Goal: Task Accomplishment & Management: Manage account settings

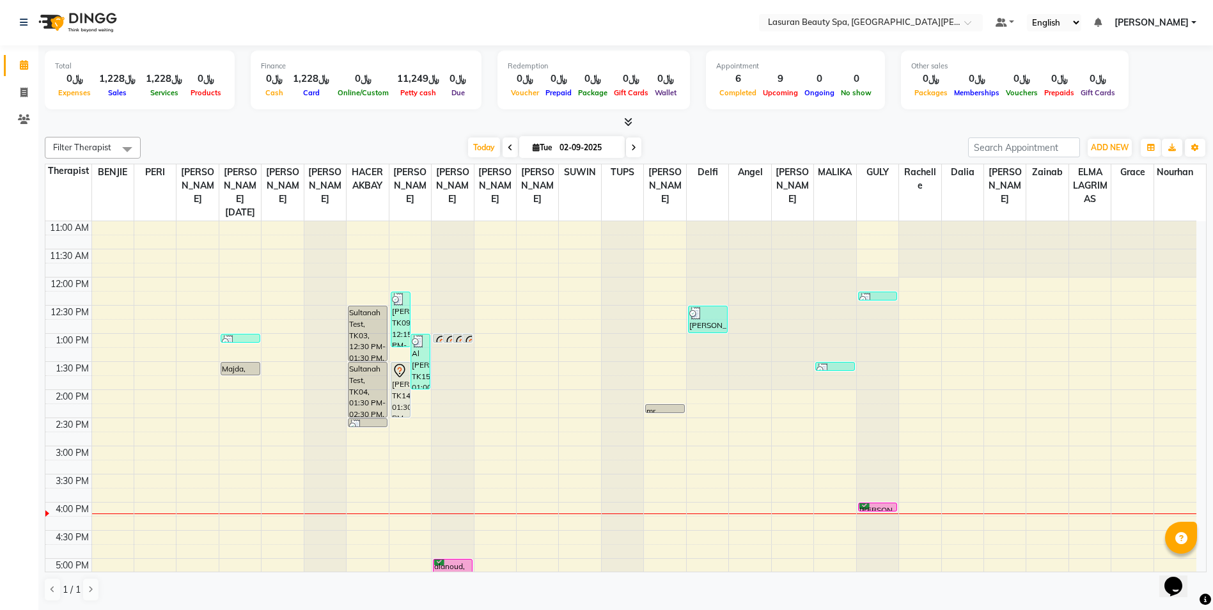
scroll to position [192, 0]
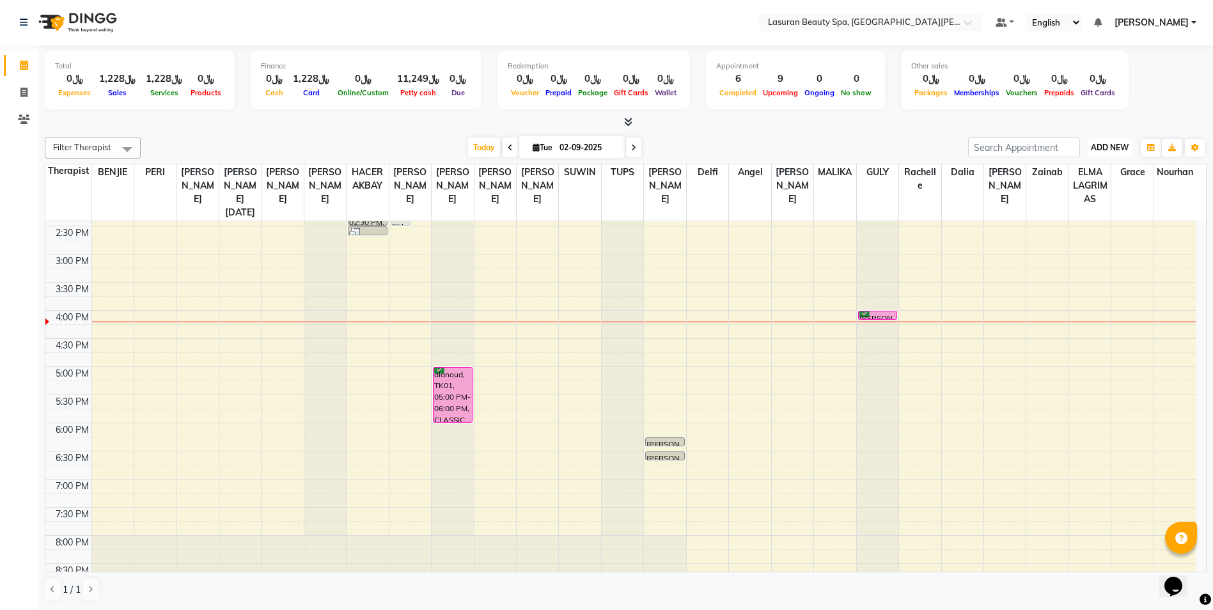
click at [1108, 145] on span "ADD NEW" at bounding box center [1110, 148] width 38 height 10
click at [1075, 187] on link "Add Invoice" at bounding box center [1080, 188] width 101 height 17
select select "service"
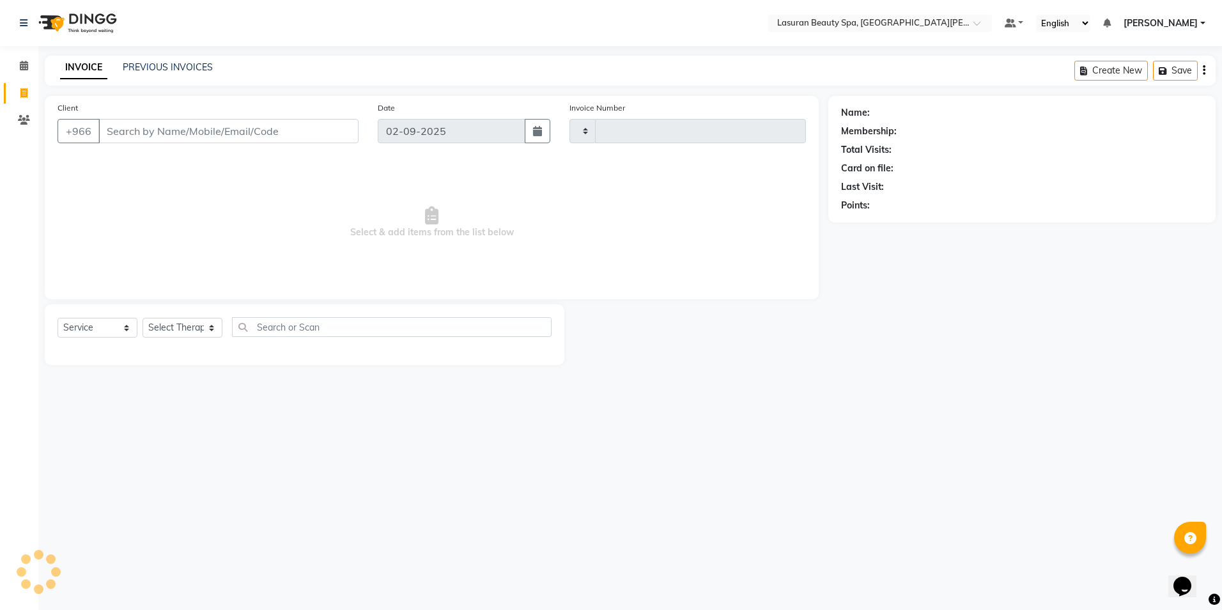
type input "1380"
select select "6941"
click at [213, 329] on select "Select Therapist Abdulellah AHMED ALJOHARY Ahmed Kouraichy Ali Marlea Angel BEN…" at bounding box center [183, 328] width 80 height 20
select select "88725"
click at [143, 318] on select "Select Therapist Abdulellah AHMED ALJOHARY Ahmed Kouraichy Ali Marlea Angel BEN…" at bounding box center [183, 328] width 80 height 20
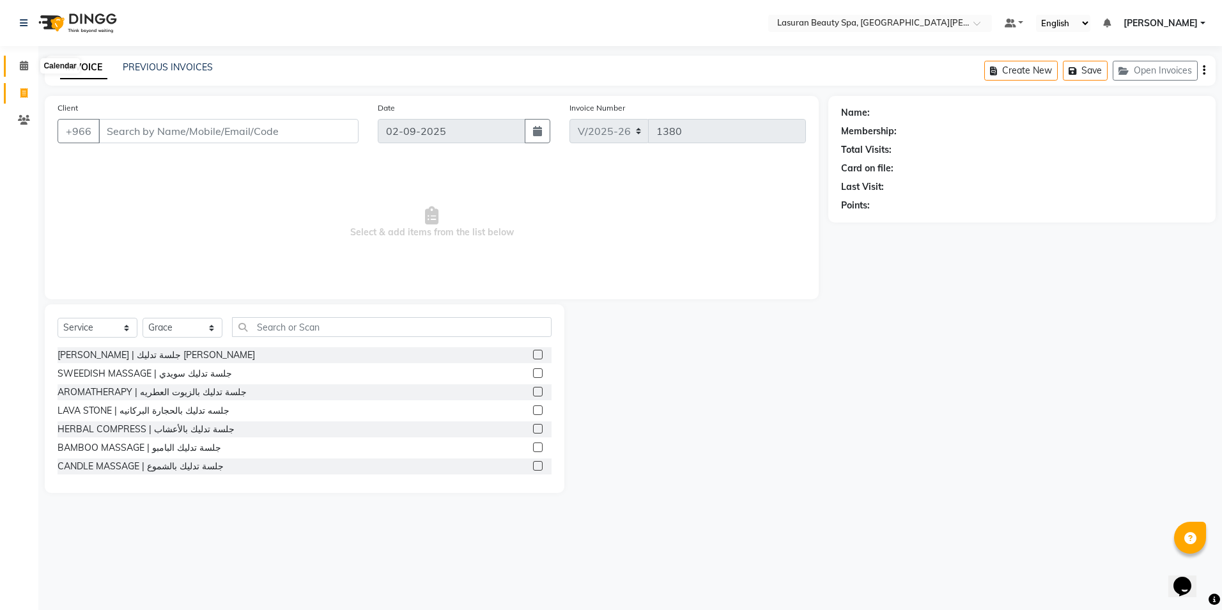
click at [21, 67] on icon at bounding box center [24, 66] width 8 height 10
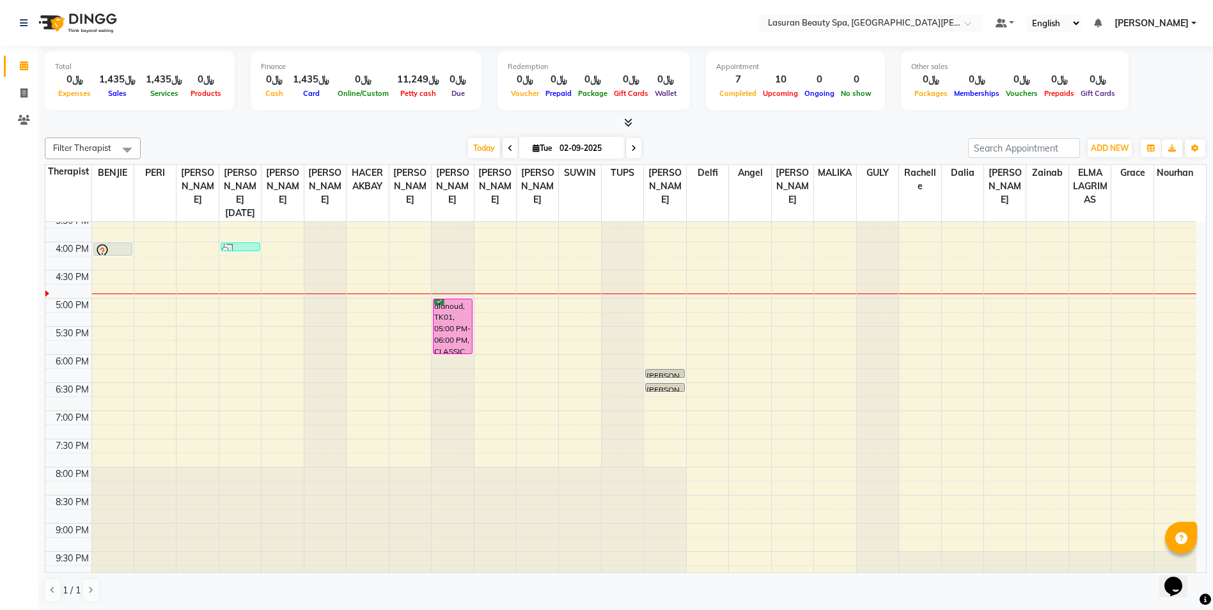
scroll to position [268, 0]
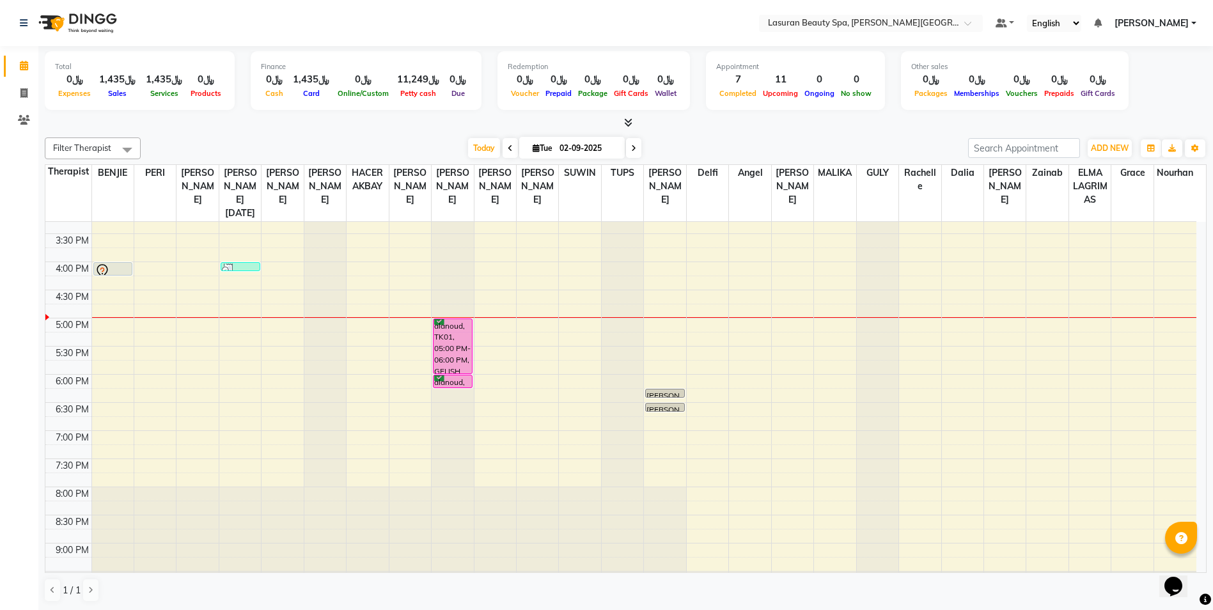
scroll to position [268, 0]
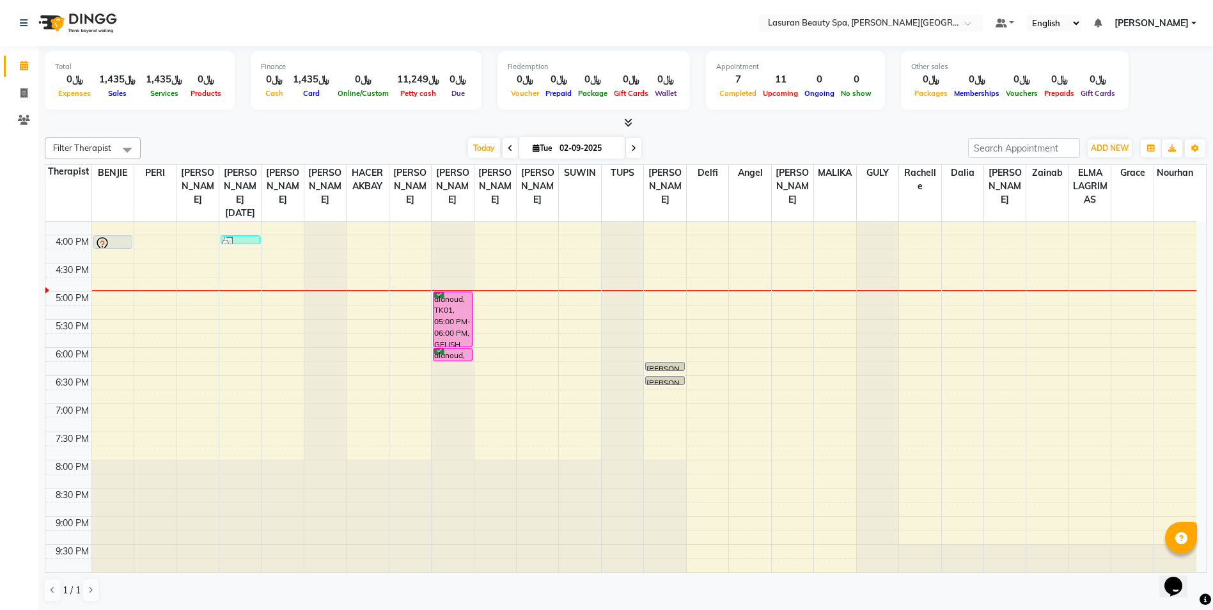
click at [458, 328] on div "alanoud, TK01, 05:00 PM-06:00 PM, GELISH PEDICURE | باديكير جل" at bounding box center [452, 319] width 38 height 54
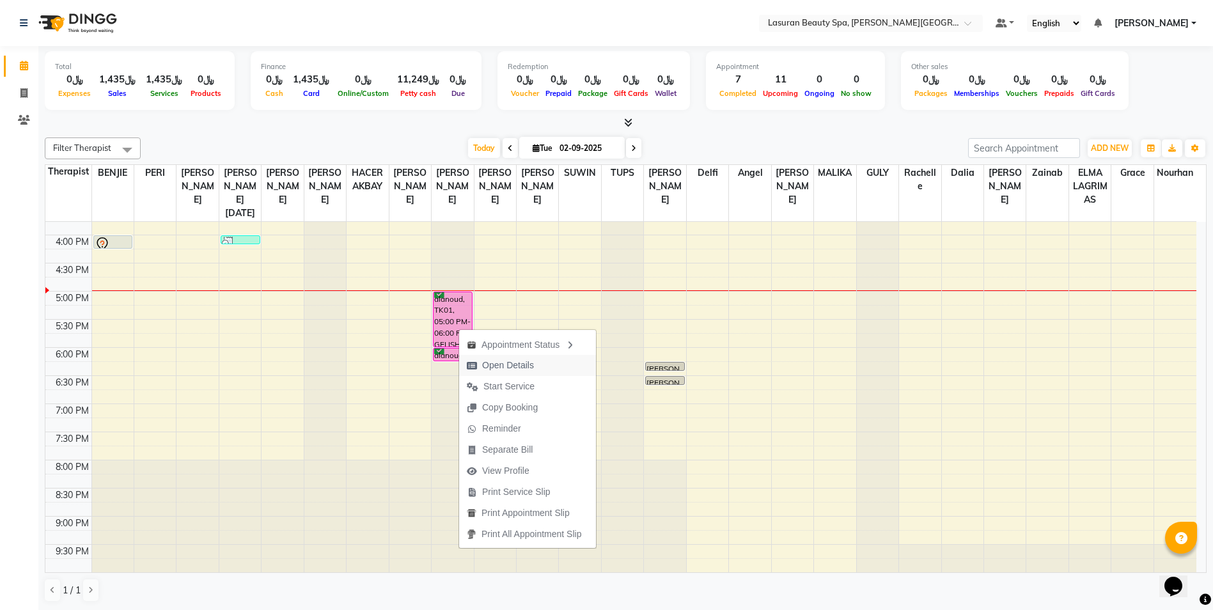
click at [493, 361] on span "Open Details" at bounding box center [508, 365] width 52 height 13
select select "6"
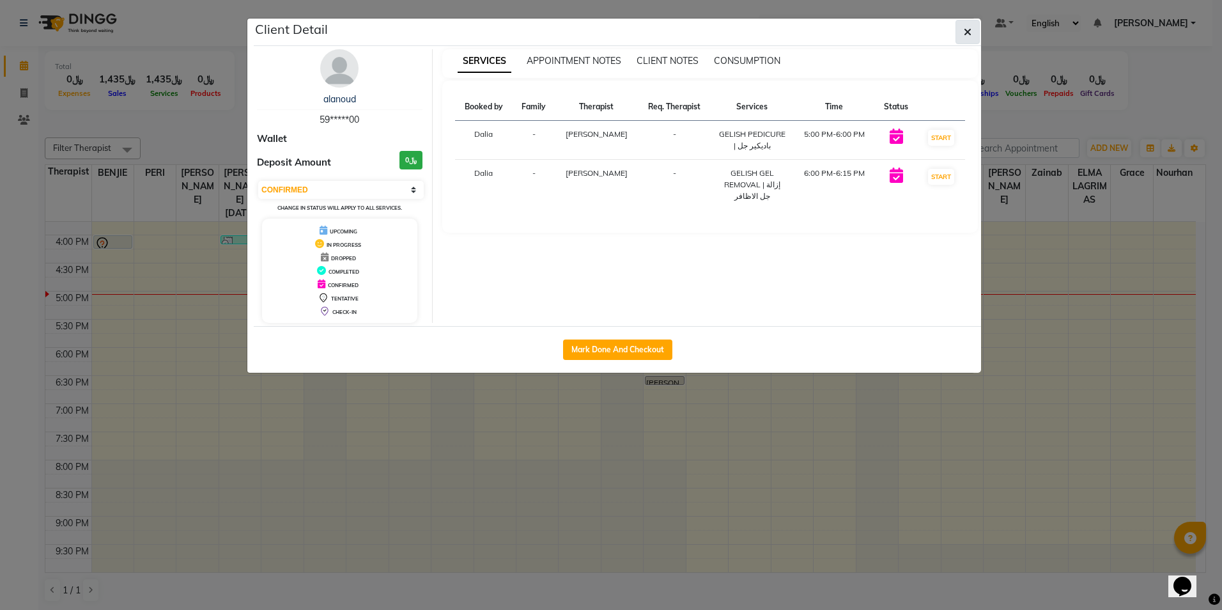
click at [975, 32] on button "button" at bounding box center [968, 32] width 24 height 24
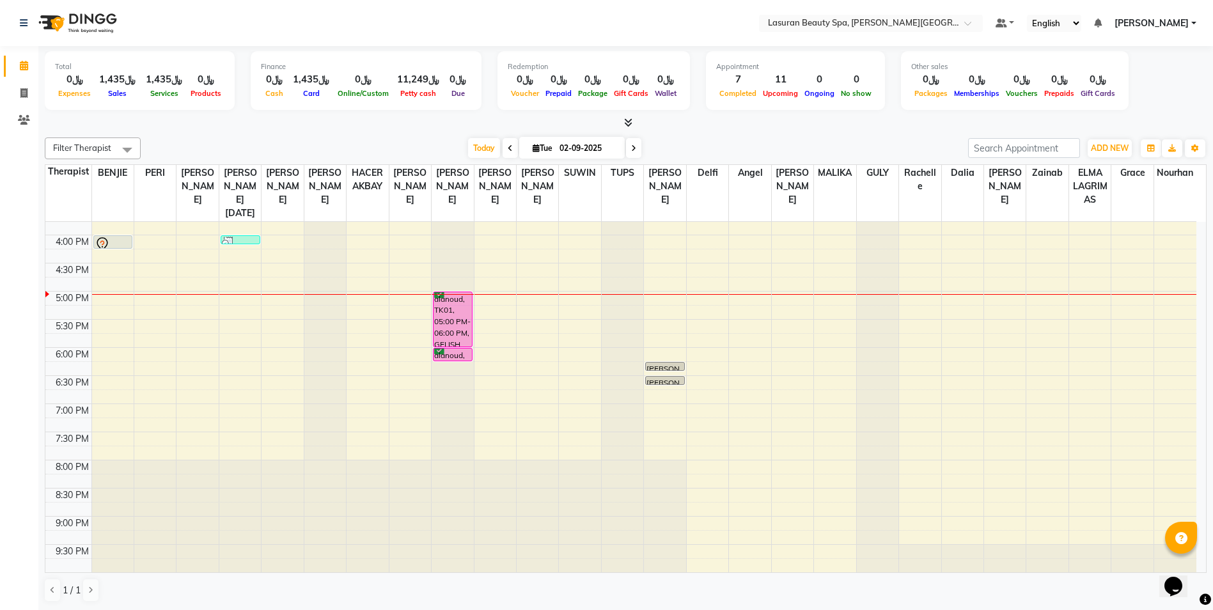
click at [451, 354] on div "alanoud, TK01, 06:00 PM-06:15 PM, GELISH GEL REMOVAL | إزالة جل الاظافر" at bounding box center [452, 354] width 38 height 12
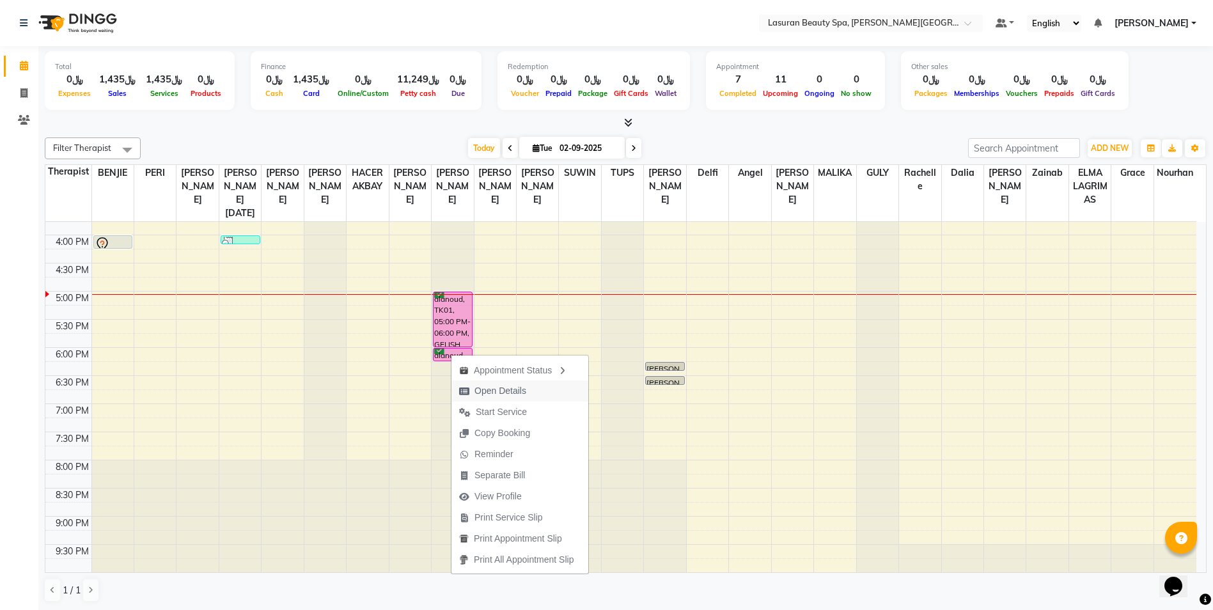
click at [495, 392] on span "Open Details" at bounding box center [500, 390] width 52 height 13
select select "3"
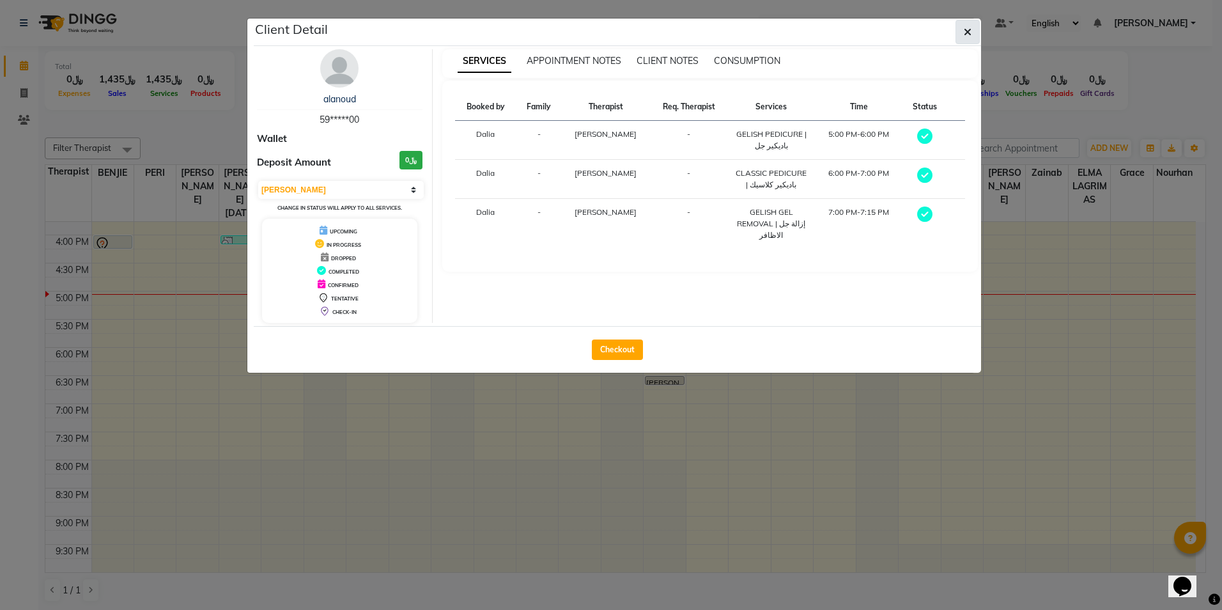
click at [967, 27] on icon "button" at bounding box center [968, 32] width 8 height 10
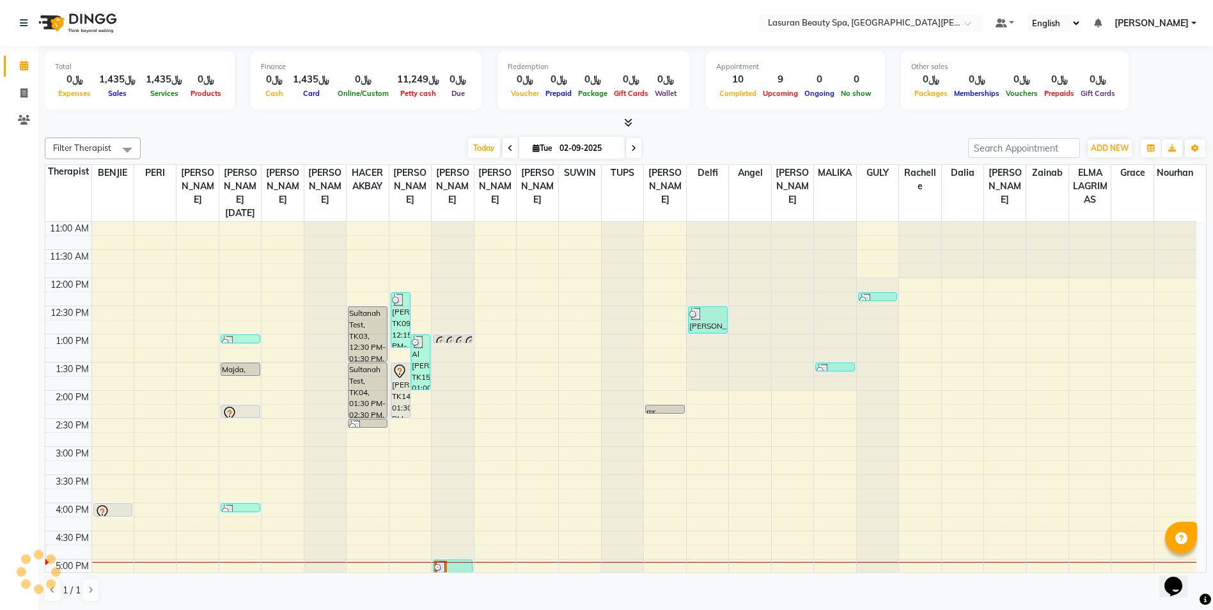
scroll to position [244, 0]
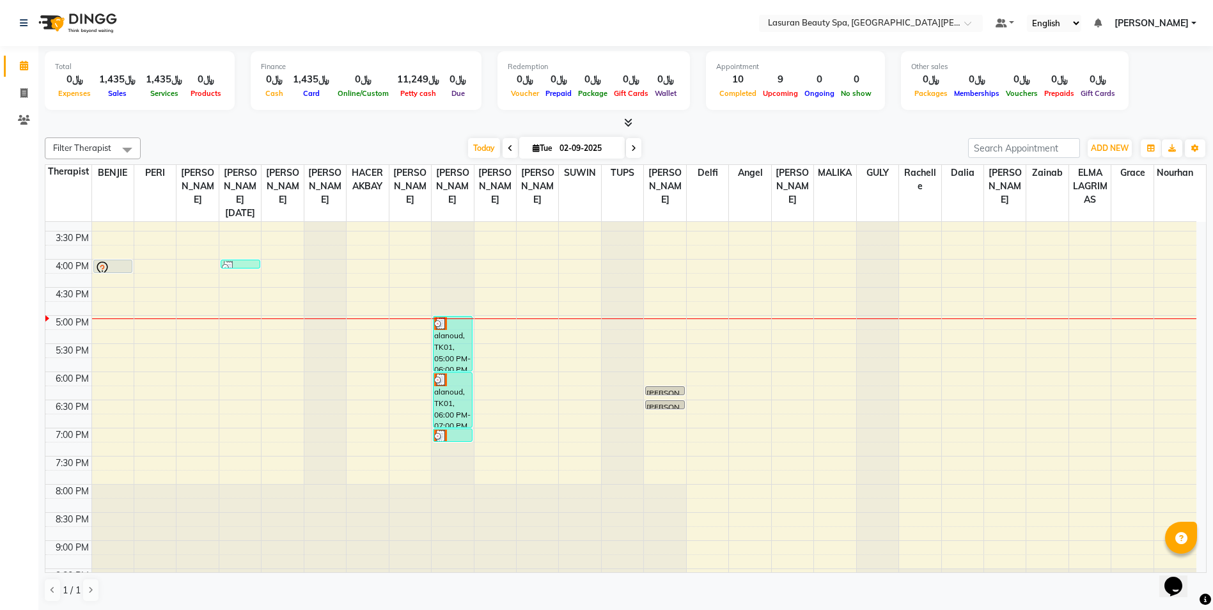
click at [444, 322] on img at bounding box center [440, 323] width 13 height 13
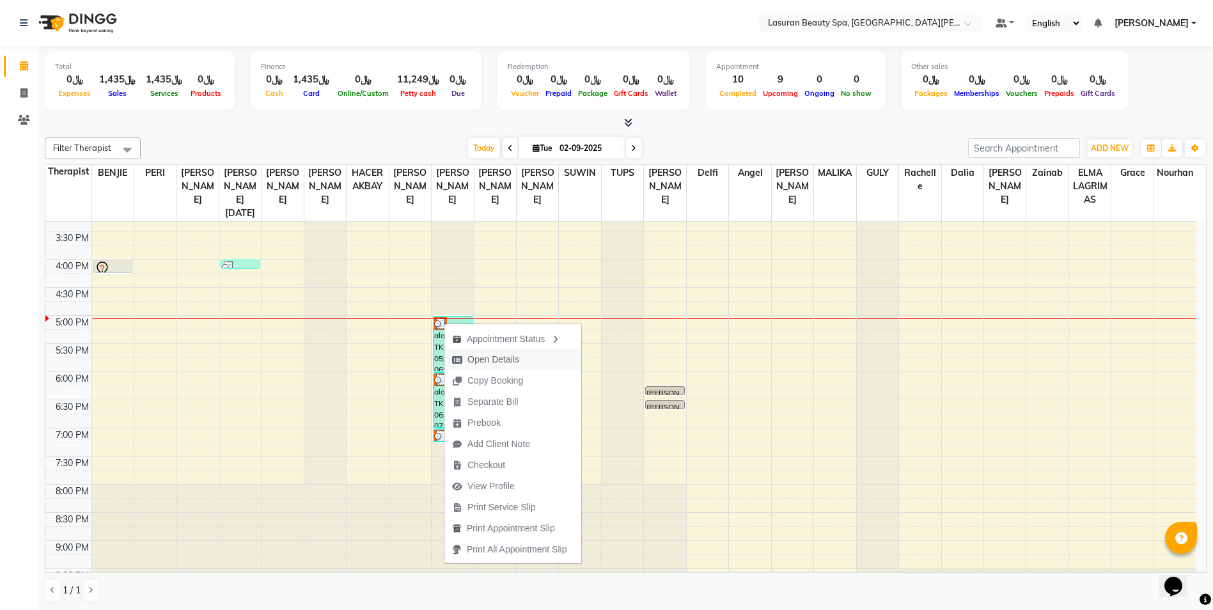
click at [501, 355] on span "Open Details" at bounding box center [493, 359] width 52 height 13
select select "3"
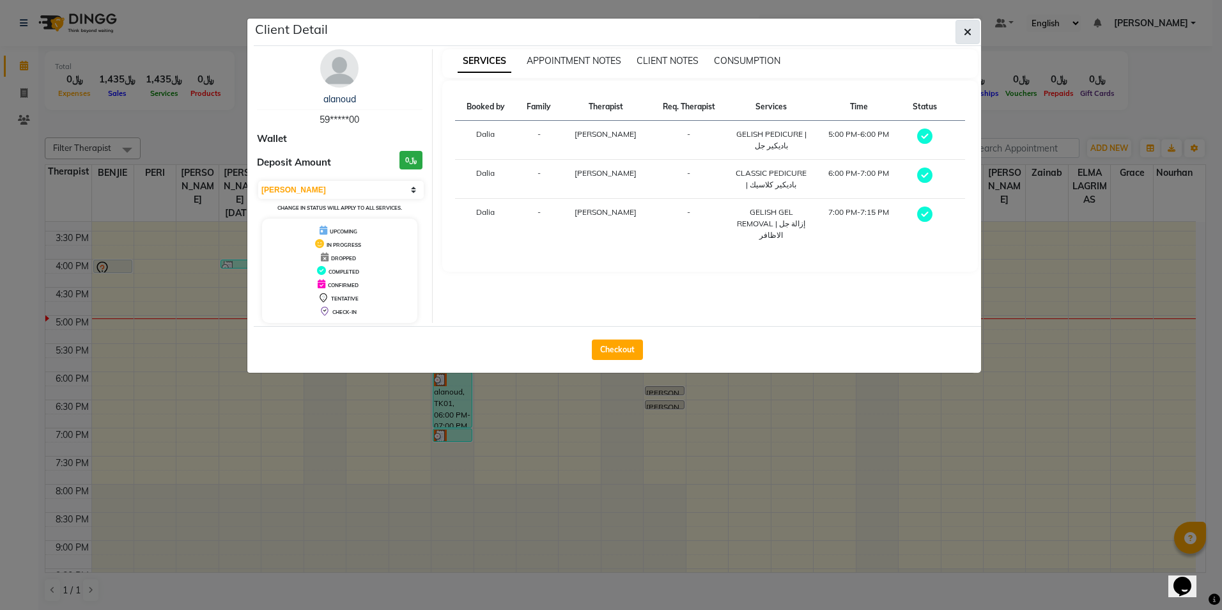
click at [965, 29] on icon "button" at bounding box center [968, 32] width 8 height 10
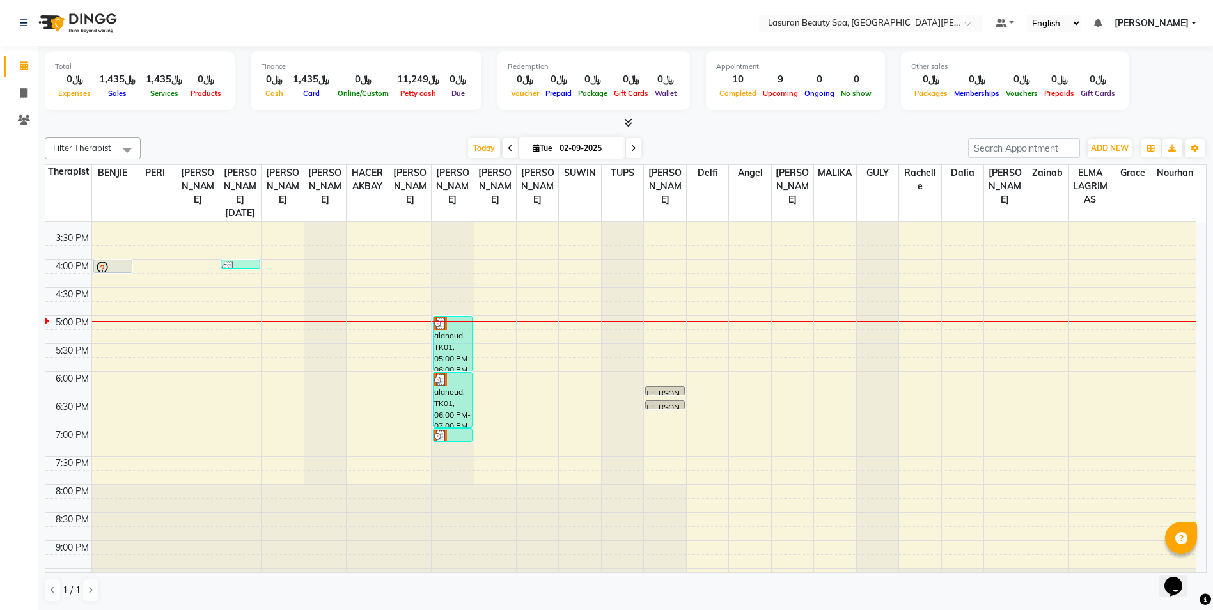
click at [440, 360] on div "alanoud, TK01, 05:00 PM-06:00 PM, GELISH PEDICURE | باديكير جل" at bounding box center [452, 343] width 38 height 54
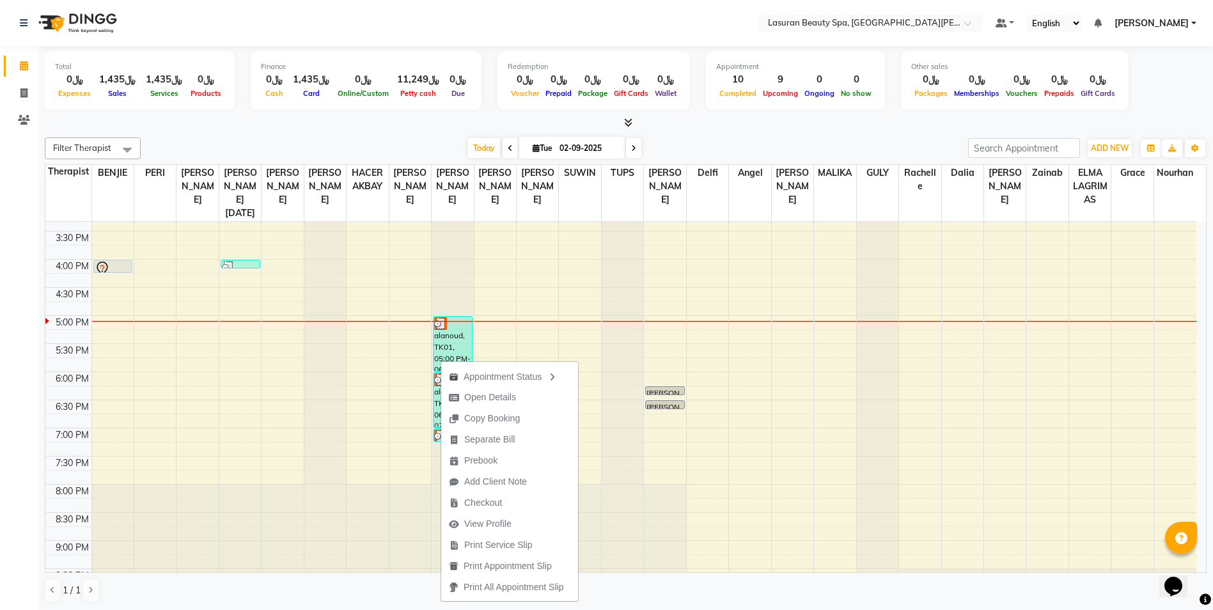
click at [453, 336] on div "alanoud, TK01, 05:00 PM-06:00 PM, GELISH PEDICURE | باديكير جل" at bounding box center [452, 343] width 38 height 54
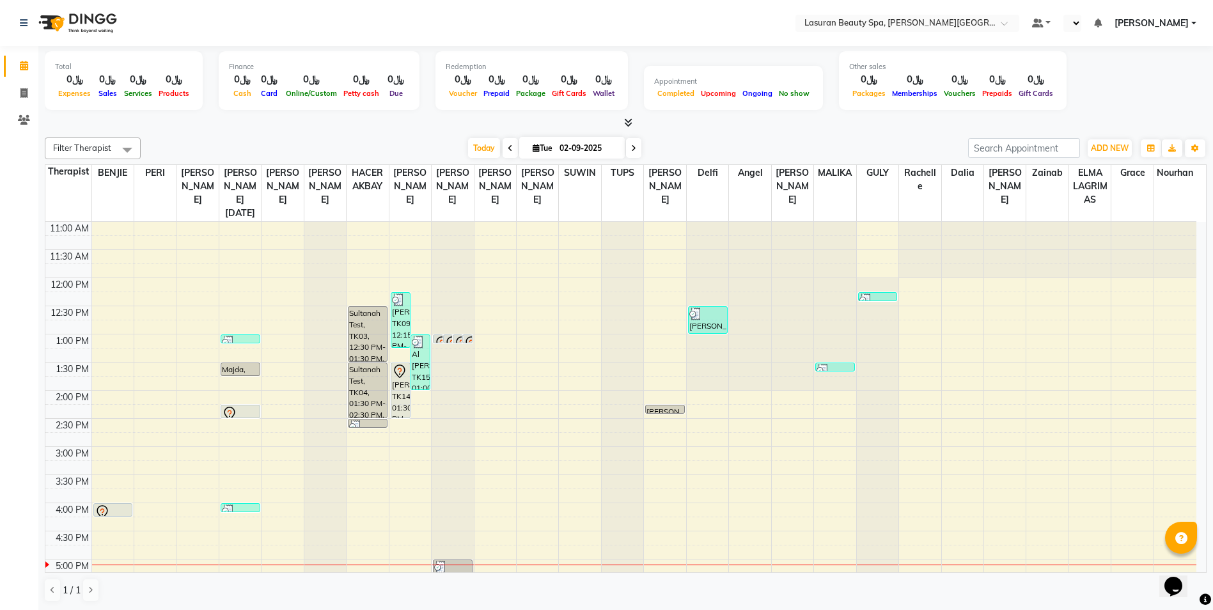
select select "en"
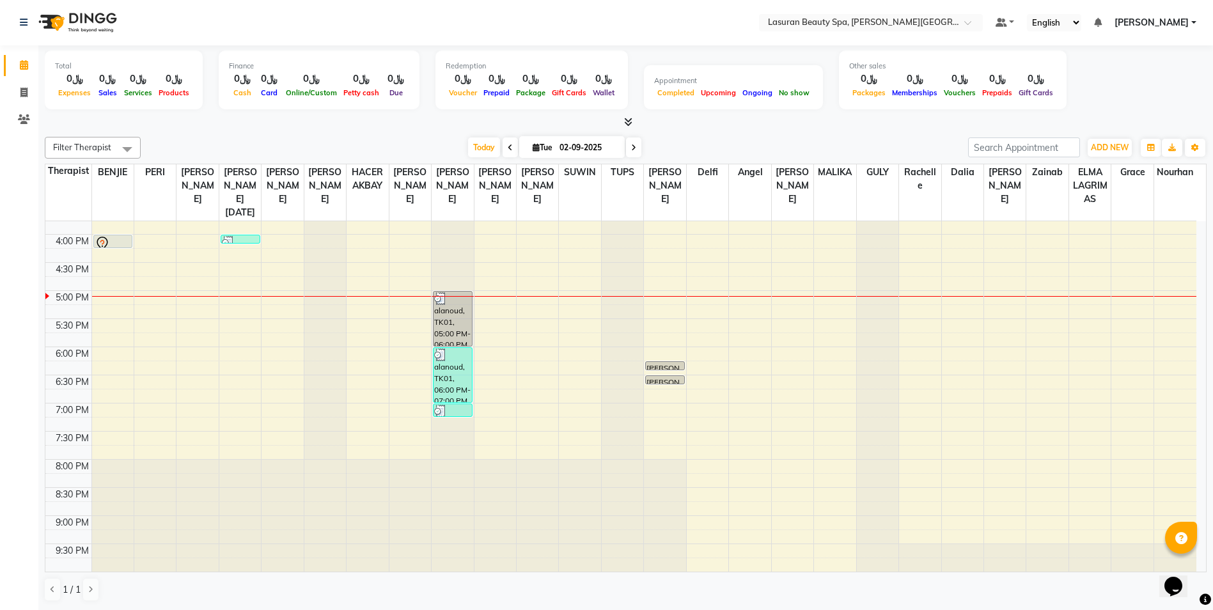
click at [451, 374] on div "alanoud, TK01, 06:00 PM-07:00 PM, CLASSIC PEDICURE | باديكير كلاسيك" at bounding box center [452, 375] width 38 height 54
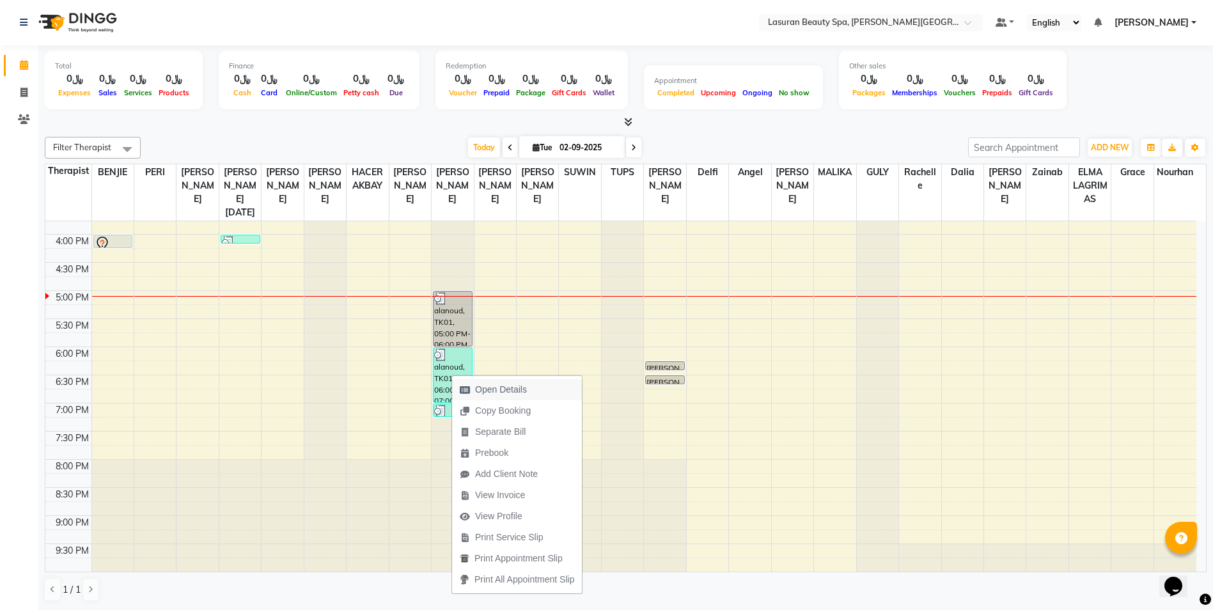
click at [506, 392] on span "Open Details" at bounding box center [501, 389] width 52 height 13
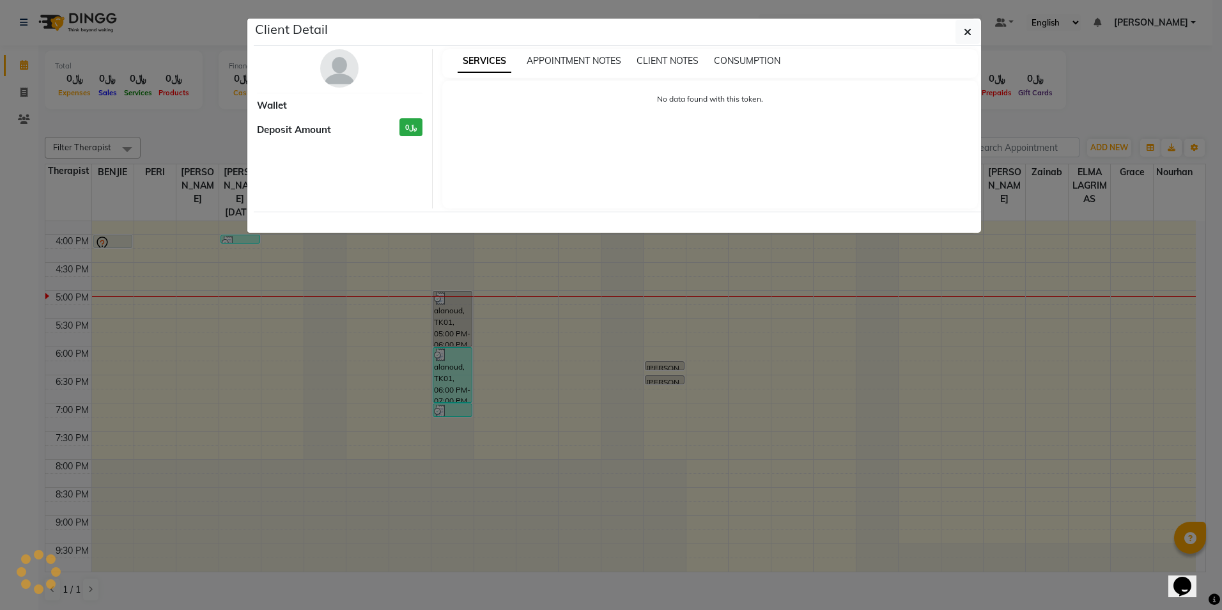
select select "3"
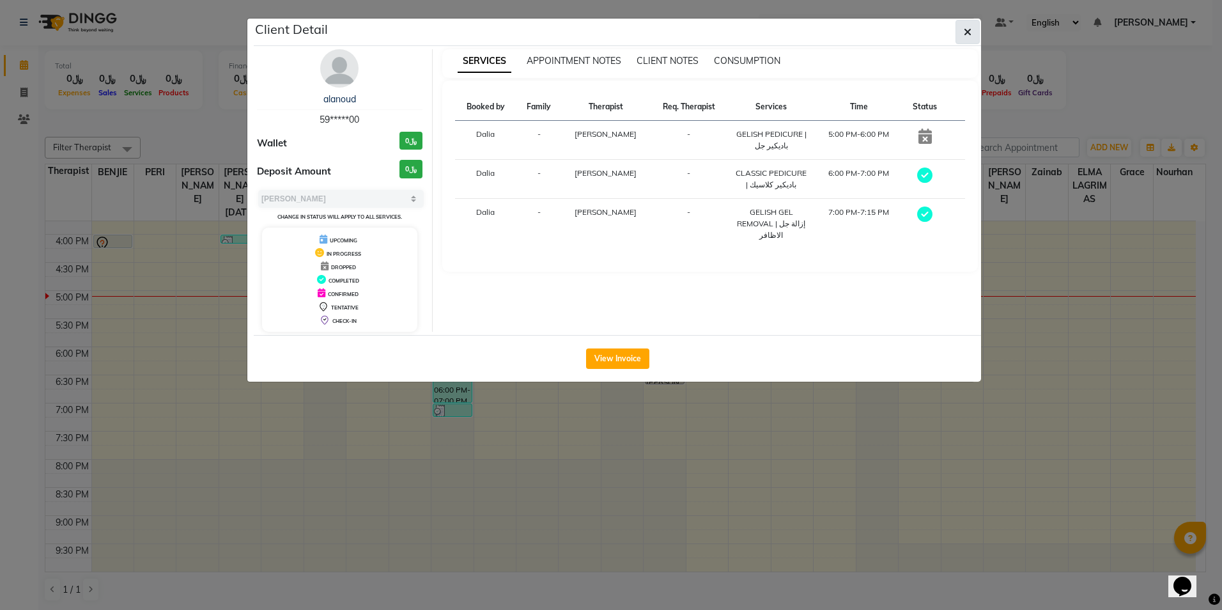
click at [970, 30] on icon "button" at bounding box center [968, 32] width 8 height 10
